Goal: Go to known website: Access a specific website the user already knows

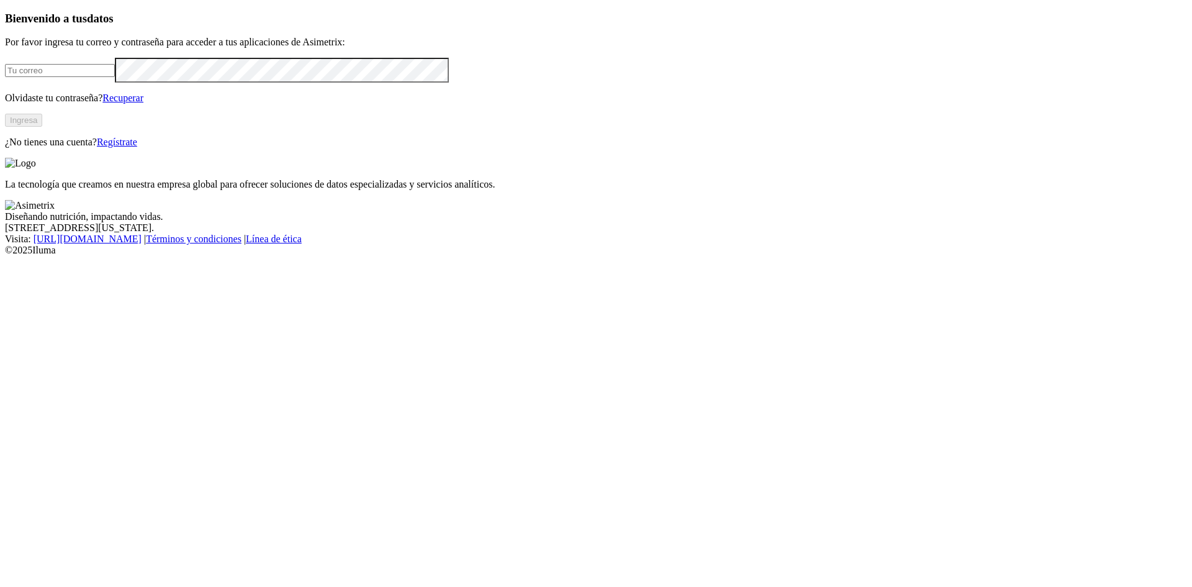
click at [115, 77] on input "email" at bounding box center [60, 70] width 110 height 13
click at [5, 256] on com-1password-button at bounding box center [5, 256] width 0 height 0
type input "[PERSON_NAME][EMAIL_ADDRESS][PERSON_NAME][DOMAIN_NAME]"
click at [42, 127] on button "Ingresa" at bounding box center [23, 120] width 37 height 13
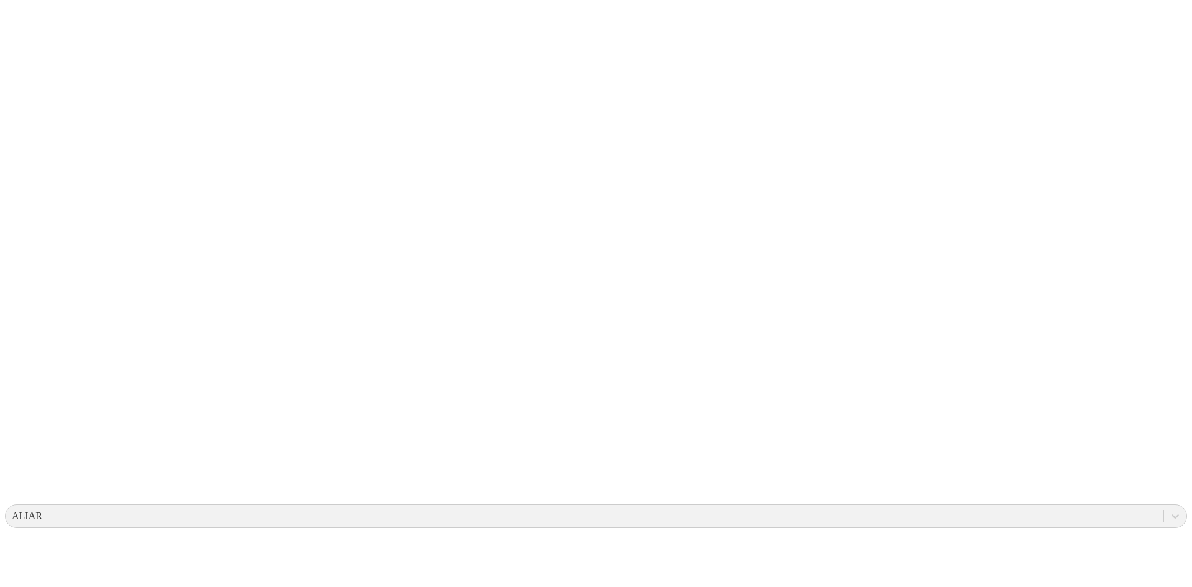
drag, startPoint x: 109, startPoint y: 311, endPoint x: 117, endPoint y: 227, distance: 84.9
